Goal: Information Seeking & Learning: Learn about a topic

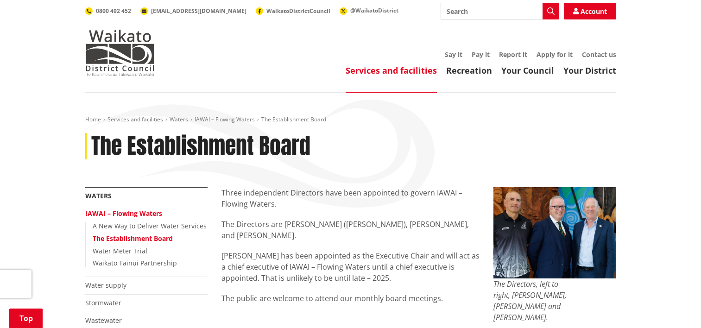
scroll to position [185, 0]
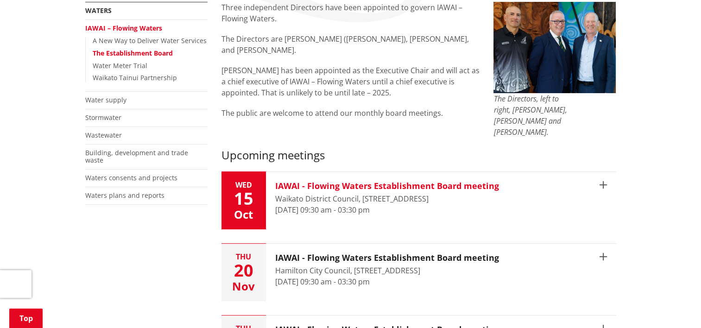
click at [611, 177] on button "Wed 15 Oct IAWAI - Flowing Waters Establishment Board meeting Waikato District …" at bounding box center [418, 200] width 395 height 57
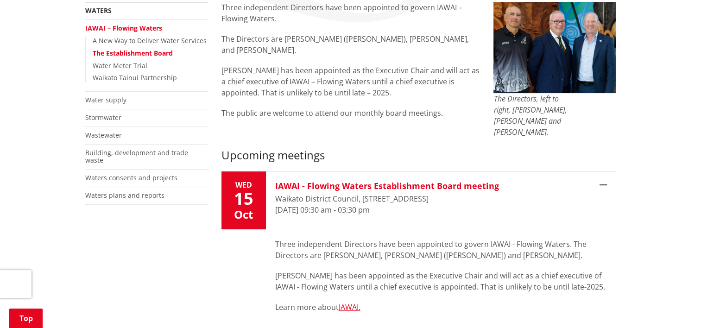
click at [608, 175] on button "Wed 15 Oct IAWAI - Flowing Waters Establishment Board meeting Waikato District …" at bounding box center [418, 200] width 395 height 57
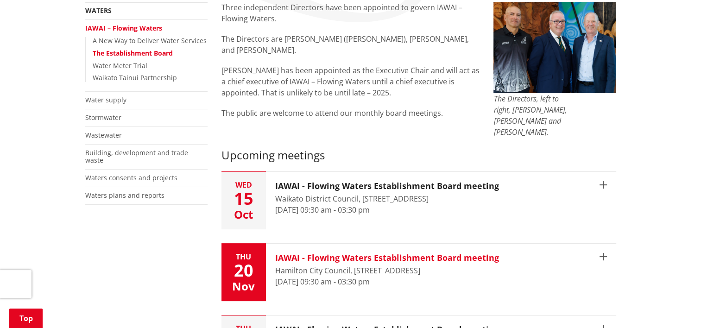
scroll to position [278, 0]
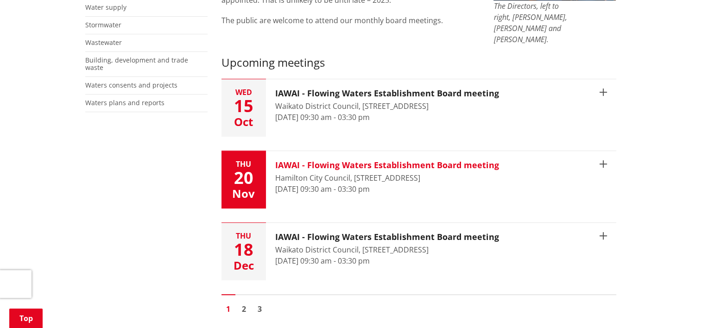
click at [606, 160] on icon "button" at bounding box center [602, 163] width 7 height 7
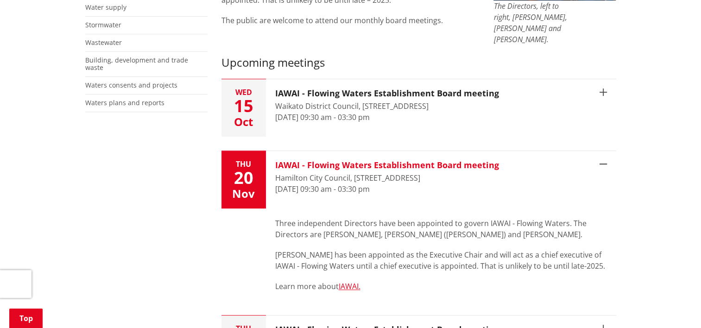
click at [606, 160] on icon "button" at bounding box center [602, 163] width 7 height 7
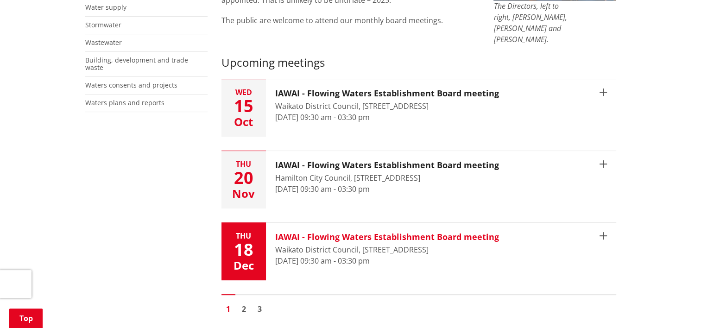
click at [604, 223] on button "Thu 18 Dec IAWAI - Flowing Waters Establishment Board meeting Waikato District …" at bounding box center [418, 251] width 395 height 57
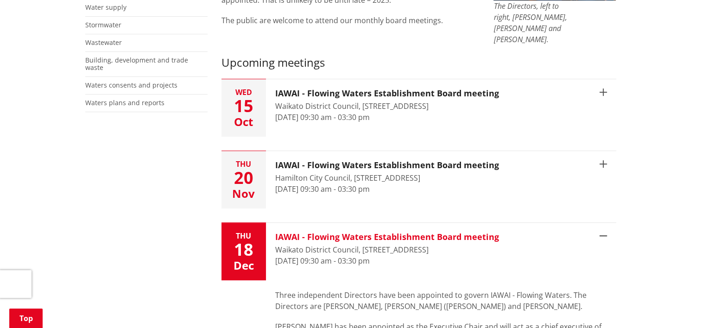
click at [604, 223] on button "Thu 18 Dec IAWAI - Flowing Waters Establishment Board meeting Waikato District …" at bounding box center [418, 251] width 395 height 57
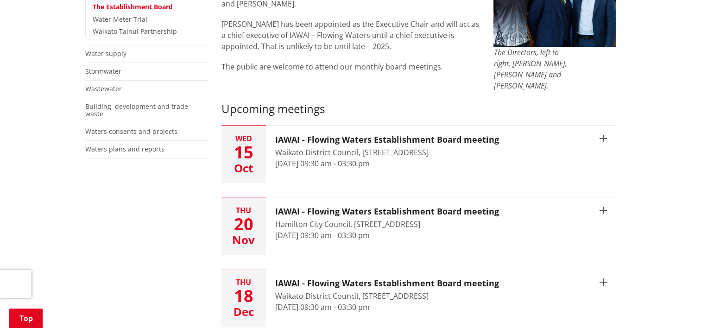
scroll to position [0, 0]
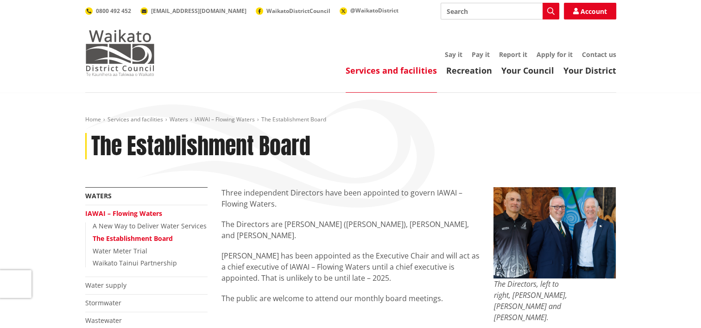
click at [125, 58] on img at bounding box center [119, 53] width 69 height 46
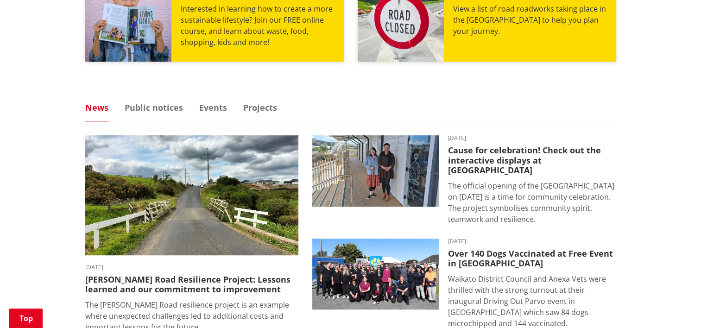
scroll to position [602, 0]
